Goal: Check status: Check status

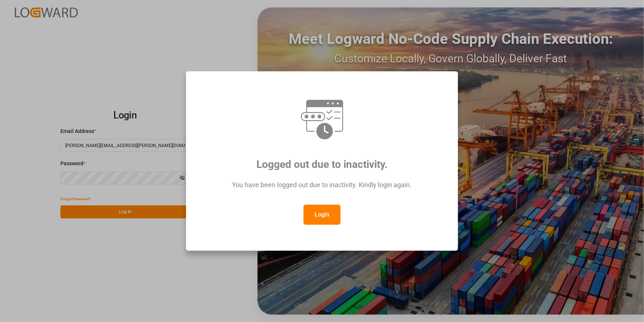
click at [312, 220] on button "Login" at bounding box center [322, 214] width 37 height 20
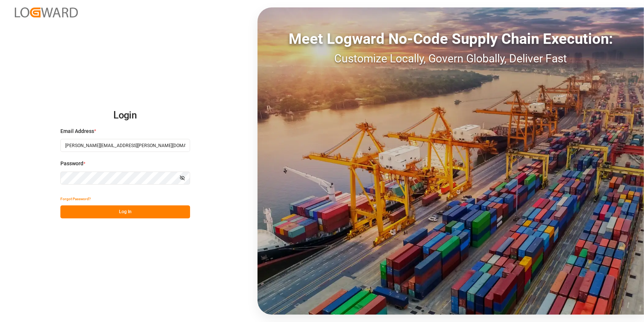
click at [118, 212] on button "Log In" at bounding box center [125, 211] width 130 height 13
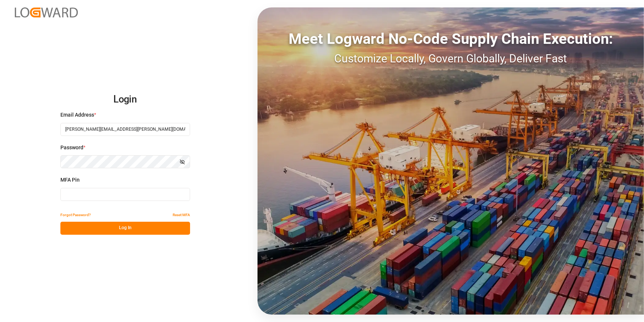
click at [93, 192] on input at bounding box center [125, 194] width 130 height 13
click at [188, 159] on button "Show password" at bounding box center [183, 161] width 16 height 13
click at [188, 159] on button "Hide password" at bounding box center [183, 161] width 16 height 13
click at [105, 189] on input at bounding box center [125, 194] width 130 height 13
type input "595056"
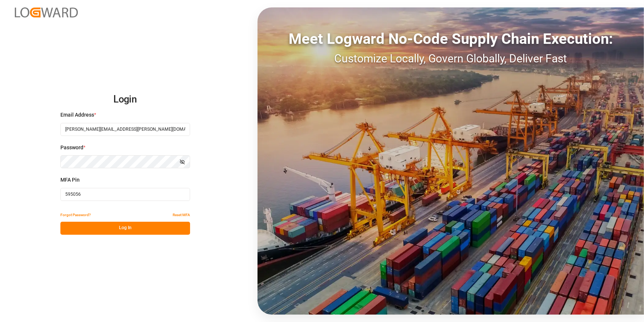
click at [124, 233] on button "Log In" at bounding box center [125, 227] width 130 height 13
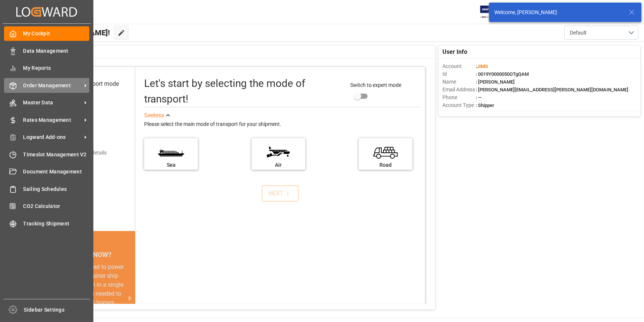
click at [55, 86] on span "Order Management" at bounding box center [52, 86] width 59 height 8
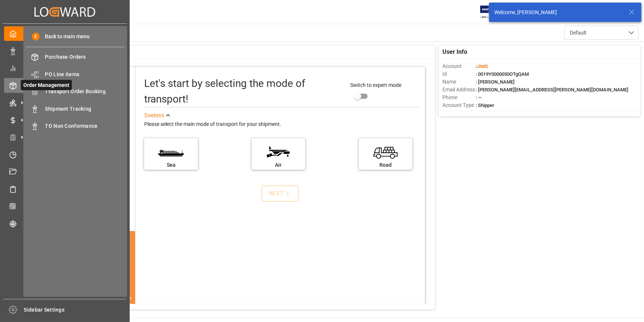
click at [57, 89] on span "Order Management" at bounding box center [46, 85] width 51 height 10
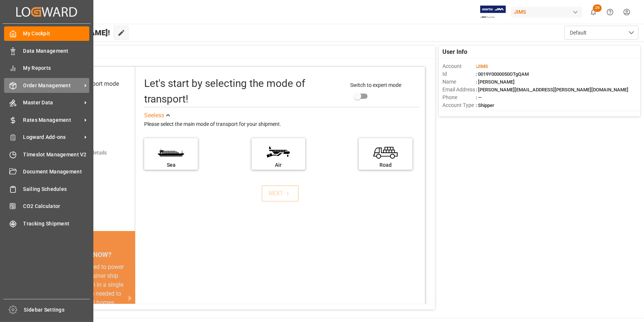
click at [63, 83] on span "Order Management" at bounding box center [52, 86] width 59 height 8
click at [67, 87] on span "Order Management" at bounding box center [52, 86] width 59 height 8
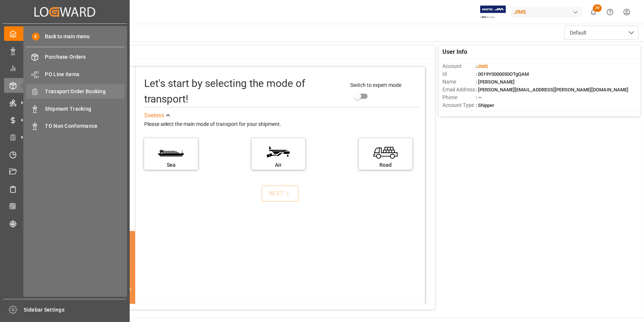
click at [79, 93] on span "Transport Order Booking" at bounding box center [85, 92] width 80 height 8
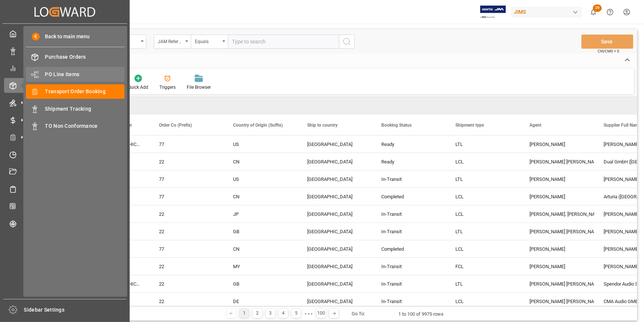
click at [62, 81] on div "PO Line Items PO Line Items" at bounding box center [75, 74] width 99 height 14
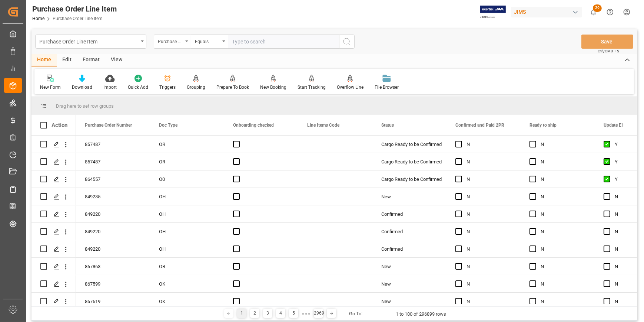
click at [174, 40] on div "Purchase Order Number" at bounding box center [170, 40] width 25 height 9
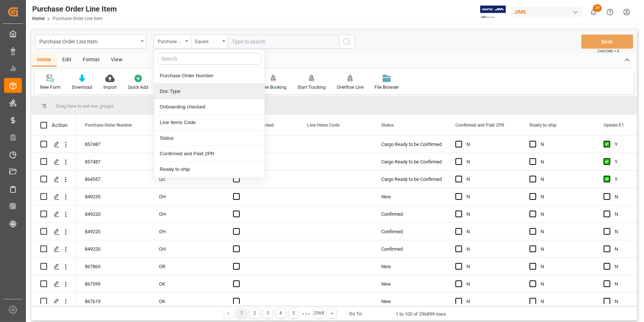
type input "S"
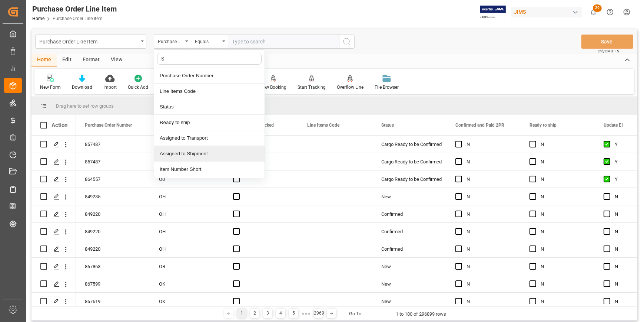
scroll to position [33, 0]
click at [191, 149] on div "Shipment Number" at bounding box center [209, 152] width 111 height 16
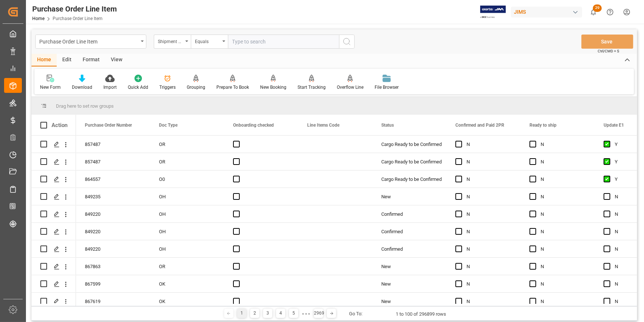
click at [238, 39] on input "text" at bounding box center [283, 41] width 111 height 14
paste input "71909"
type input "71909"
click at [348, 42] on icon "search button" at bounding box center [347, 41] width 9 height 9
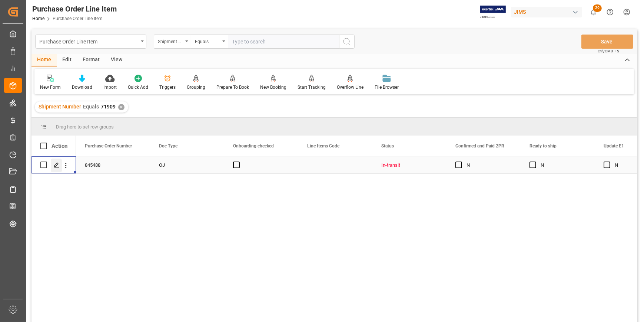
click at [56, 166] on polygon "Press SPACE to select this row." at bounding box center [57, 164] width 4 height 4
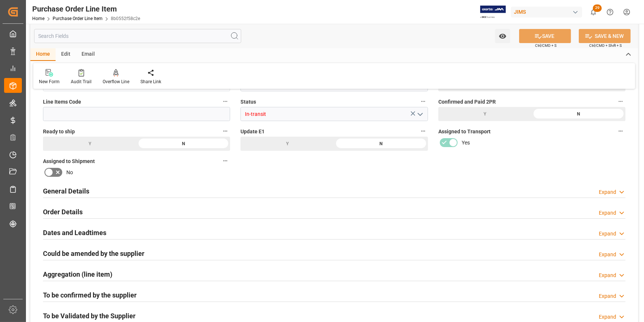
scroll to position [67, 0]
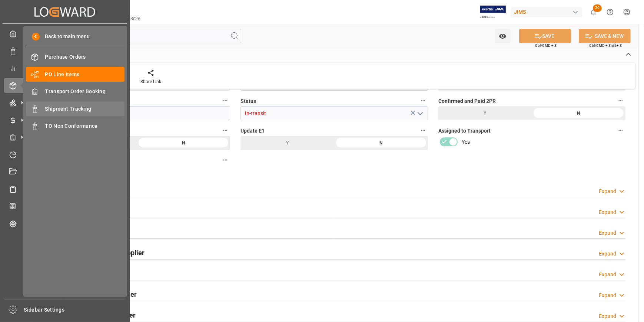
click at [72, 108] on span "Shipment Tracking" at bounding box center [85, 109] width 80 height 8
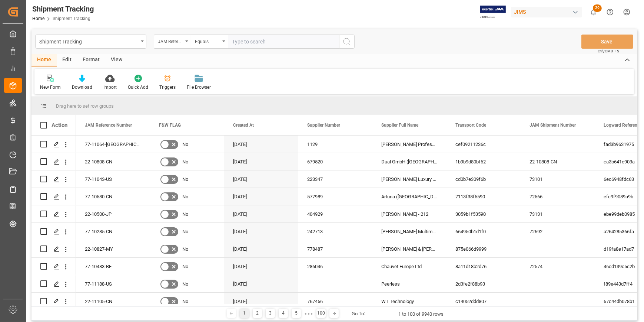
click at [237, 42] on input "text" at bounding box center [283, 41] width 111 height 14
type input "22-10159-JP"
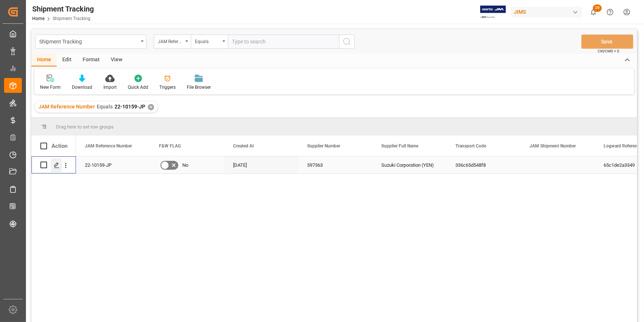
click at [57, 166] on icon "Press SPACE to select this row." at bounding box center [57, 165] width 6 height 6
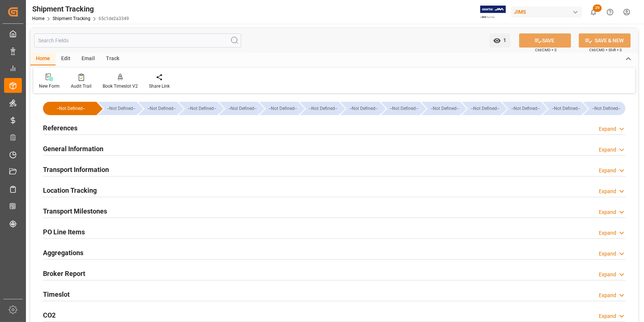
drag, startPoint x: 61, startPoint y: 127, endPoint x: 154, endPoint y: 143, distance: 94.1
click at [61, 127] on h2 "References" at bounding box center [60, 128] width 34 height 10
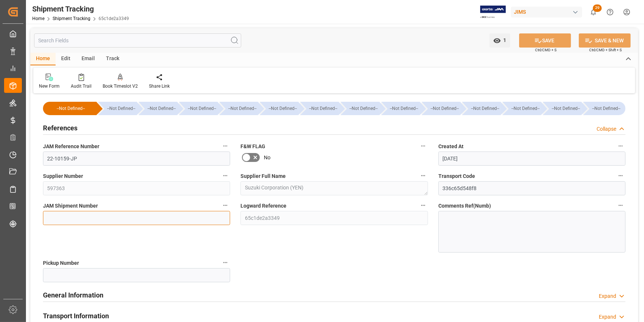
click at [62, 218] on input at bounding box center [136, 218] width 187 height 14
paste input "73133"
type input "73133"
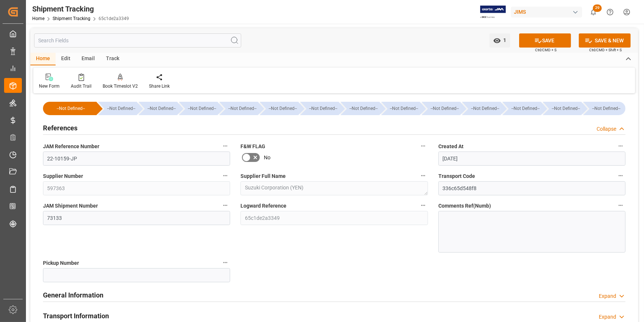
click at [557, 38] on button "SAVE" at bounding box center [546, 40] width 52 height 14
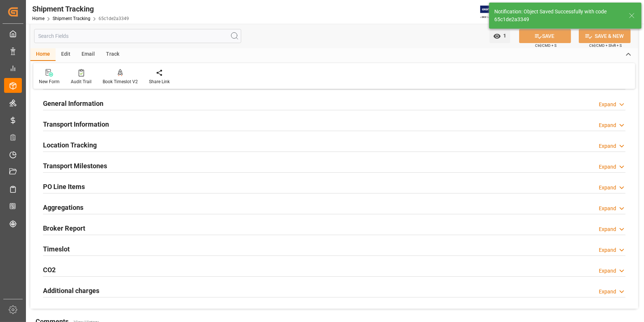
scroll to position [33, 0]
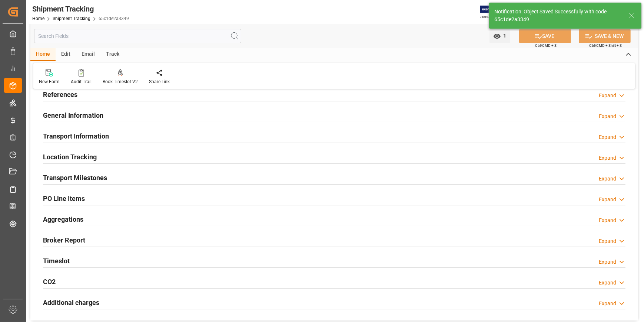
click at [73, 176] on h2 "Transport Milestones" at bounding box center [75, 177] width 64 height 10
